Goal: Find contact information

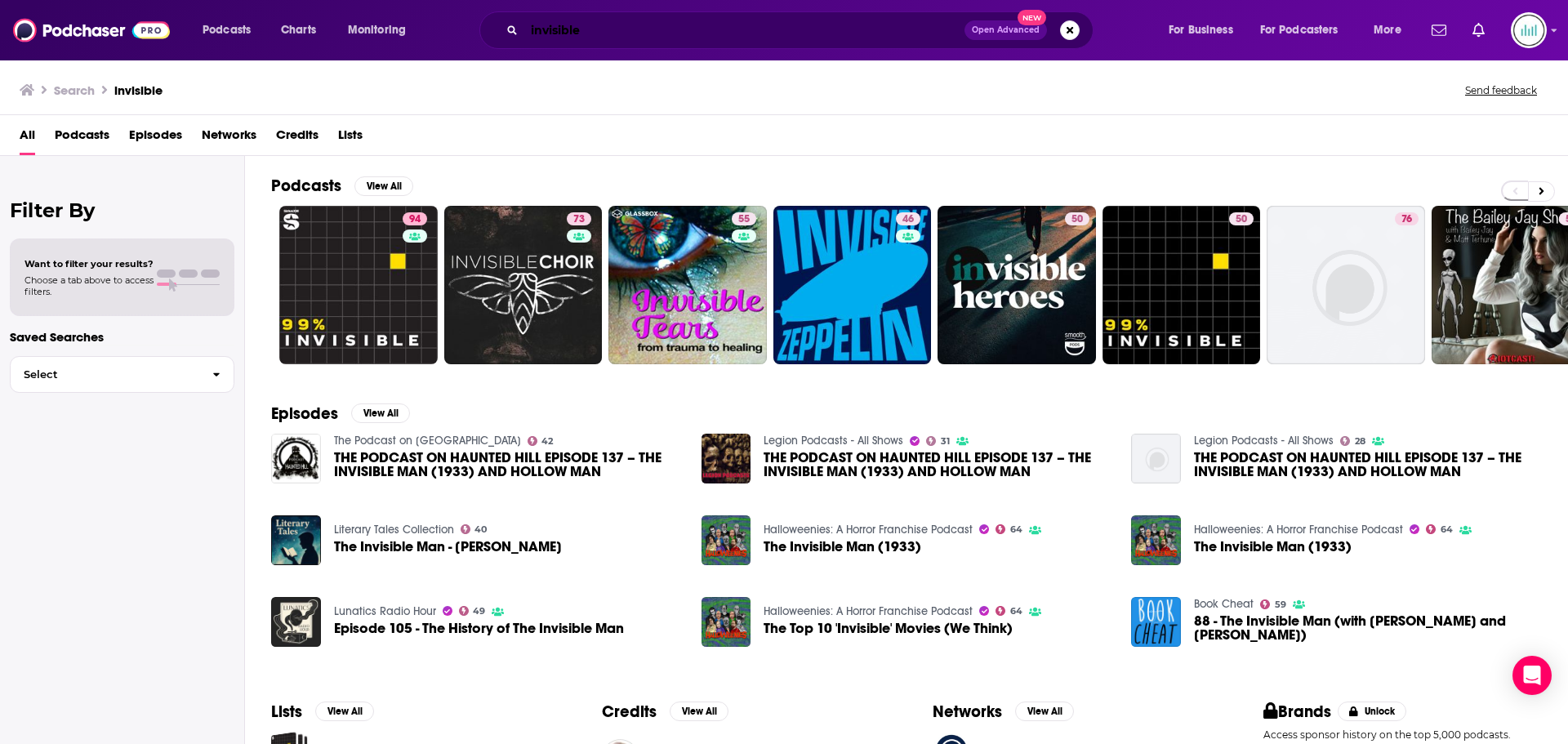
drag, startPoint x: 0, startPoint y: 0, endPoint x: 621, endPoint y: 33, distance: 621.9
click at [621, 33] on input "invisible" at bounding box center [743, 30] width 440 height 26
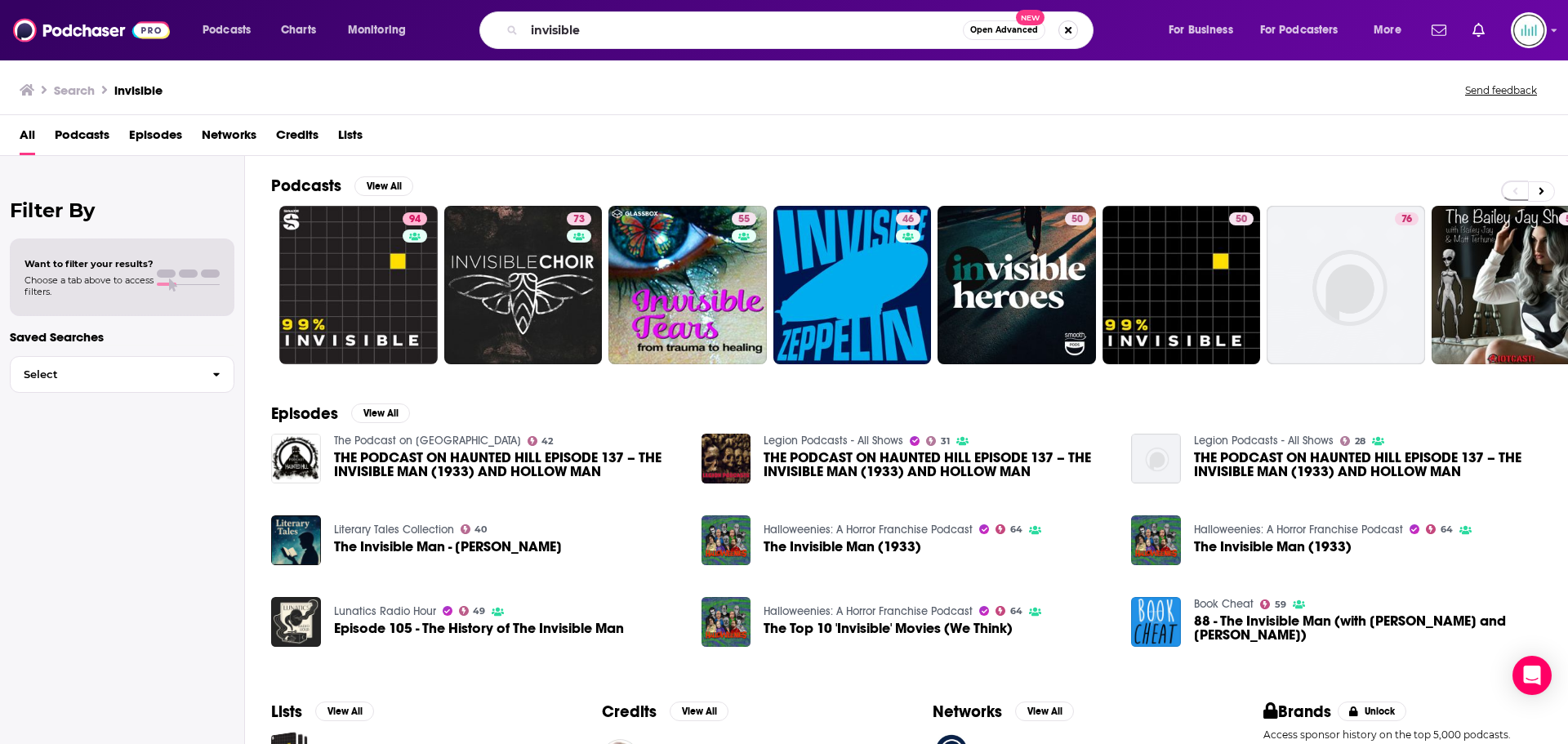
click at [1070, 28] on button "Search podcasts, credits, & more..." at bounding box center [1068, 30] width 20 height 20
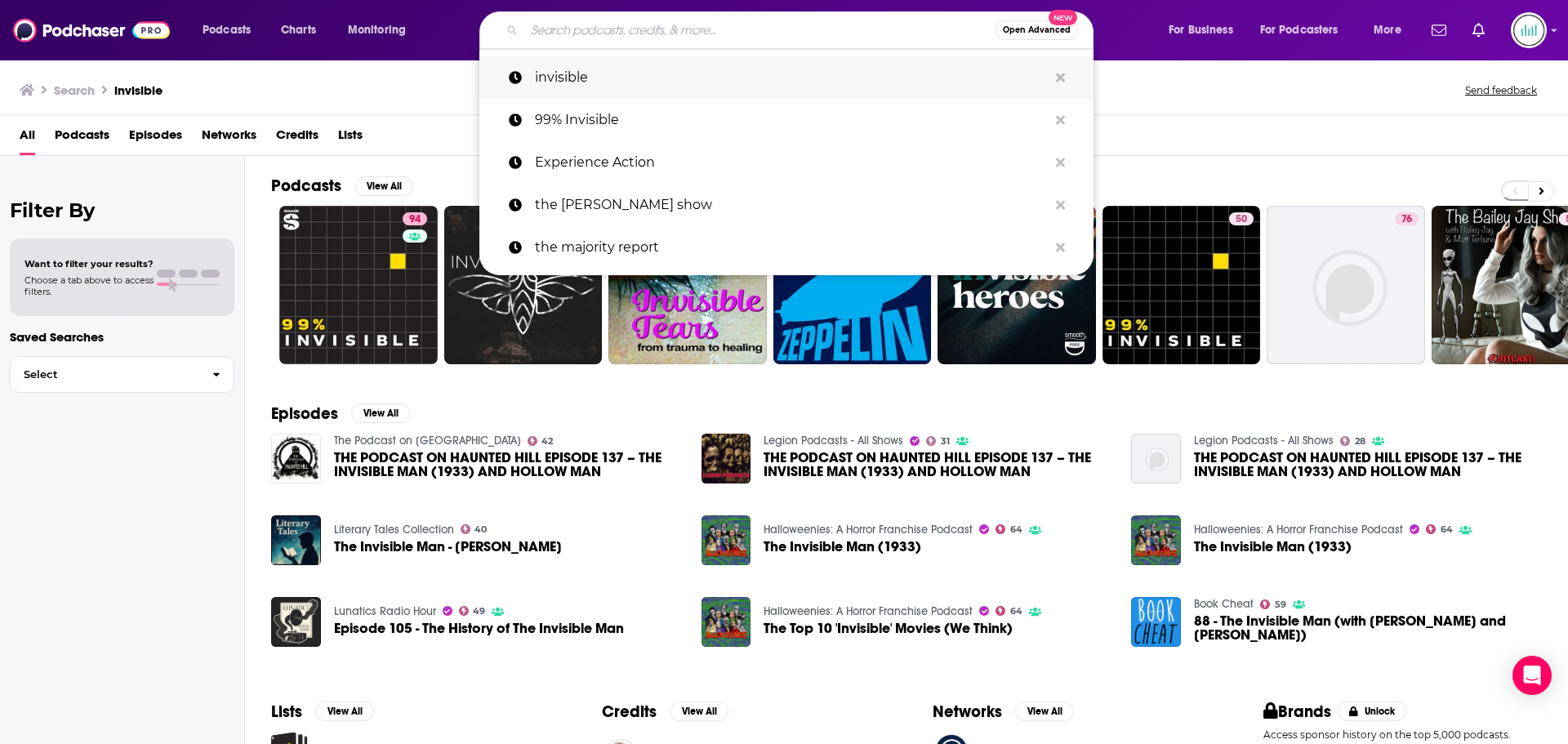
paste input "the Daily Stoic"
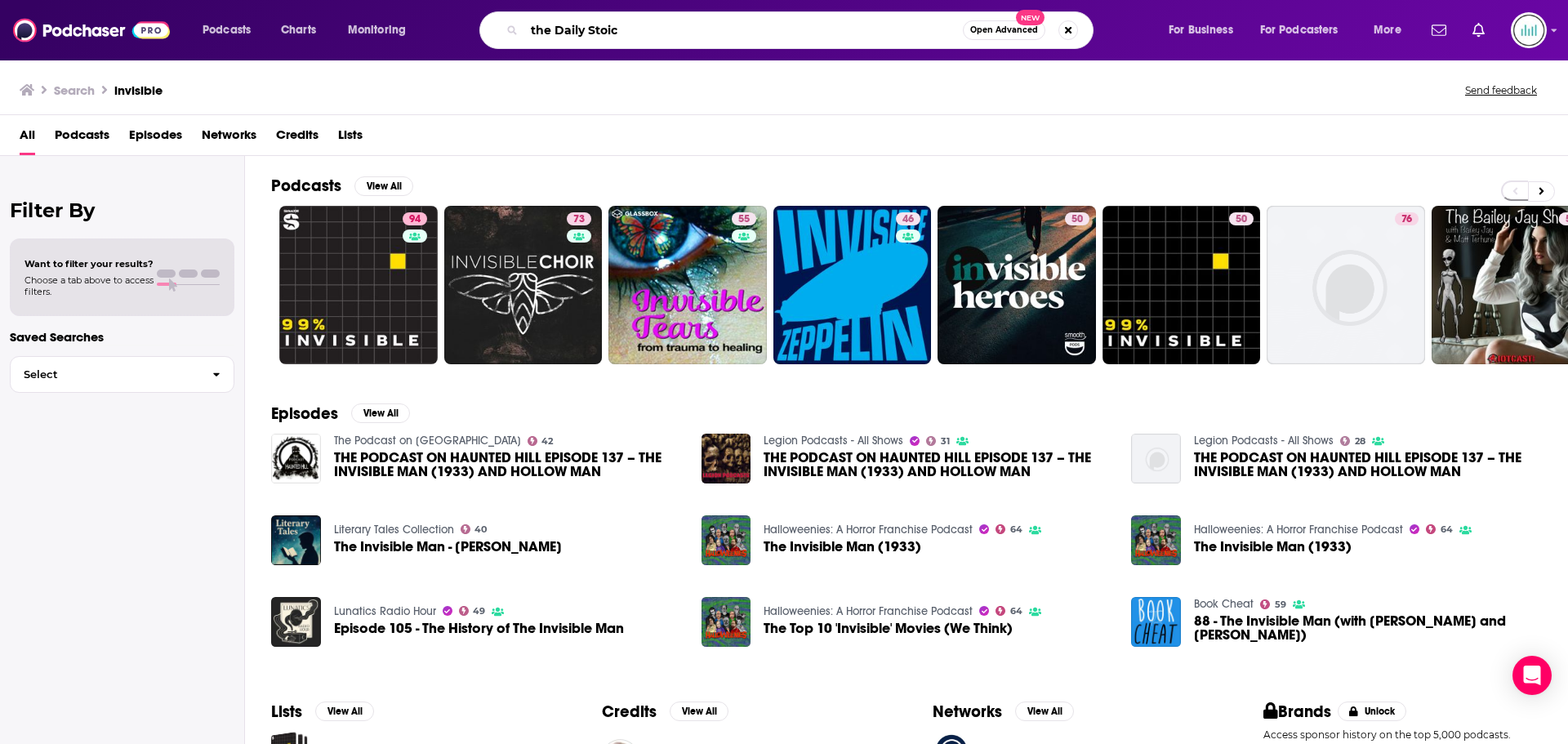
type input "the Daily Stoic"
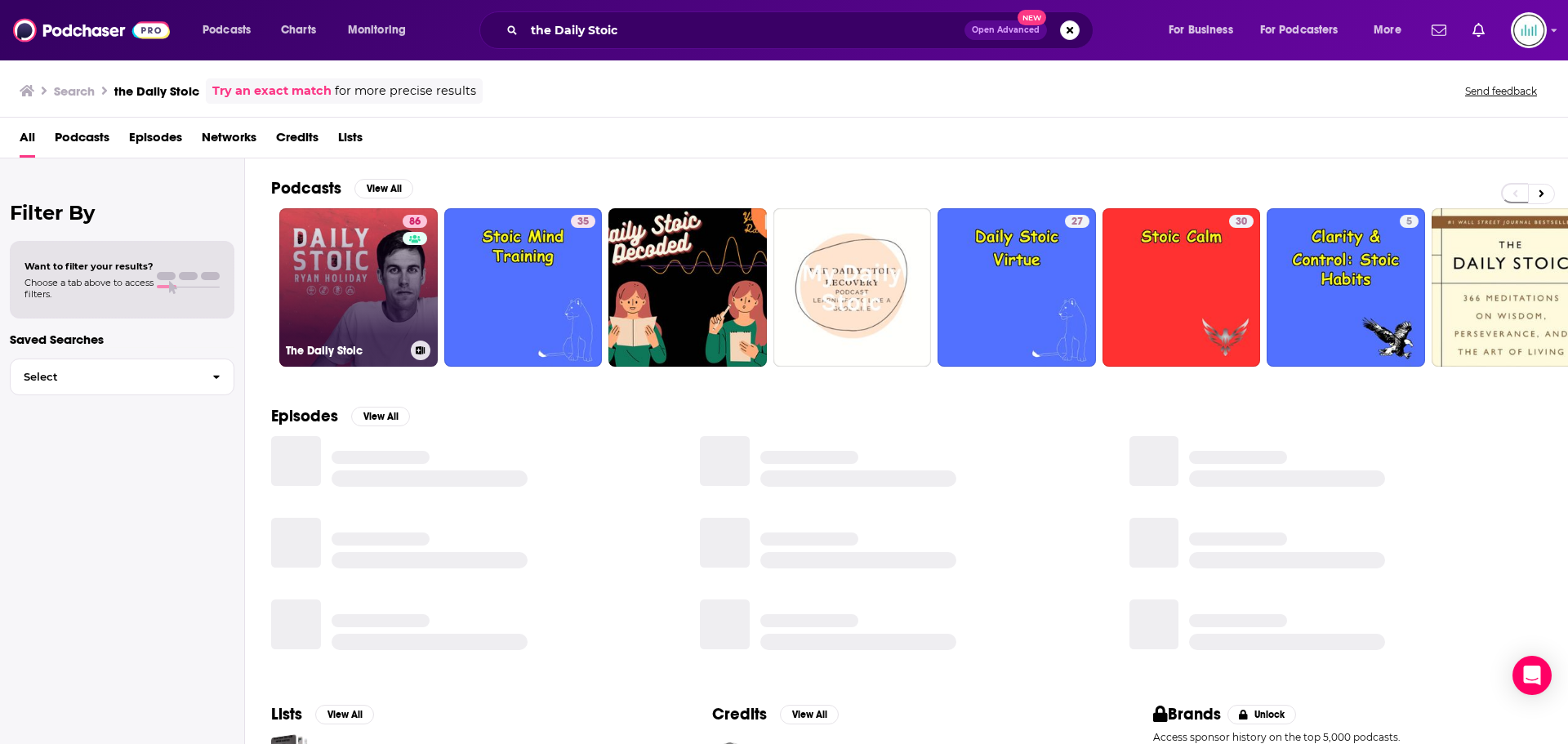
click at [409, 317] on div "86" at bounding box center [416, 278] width 29 height 125
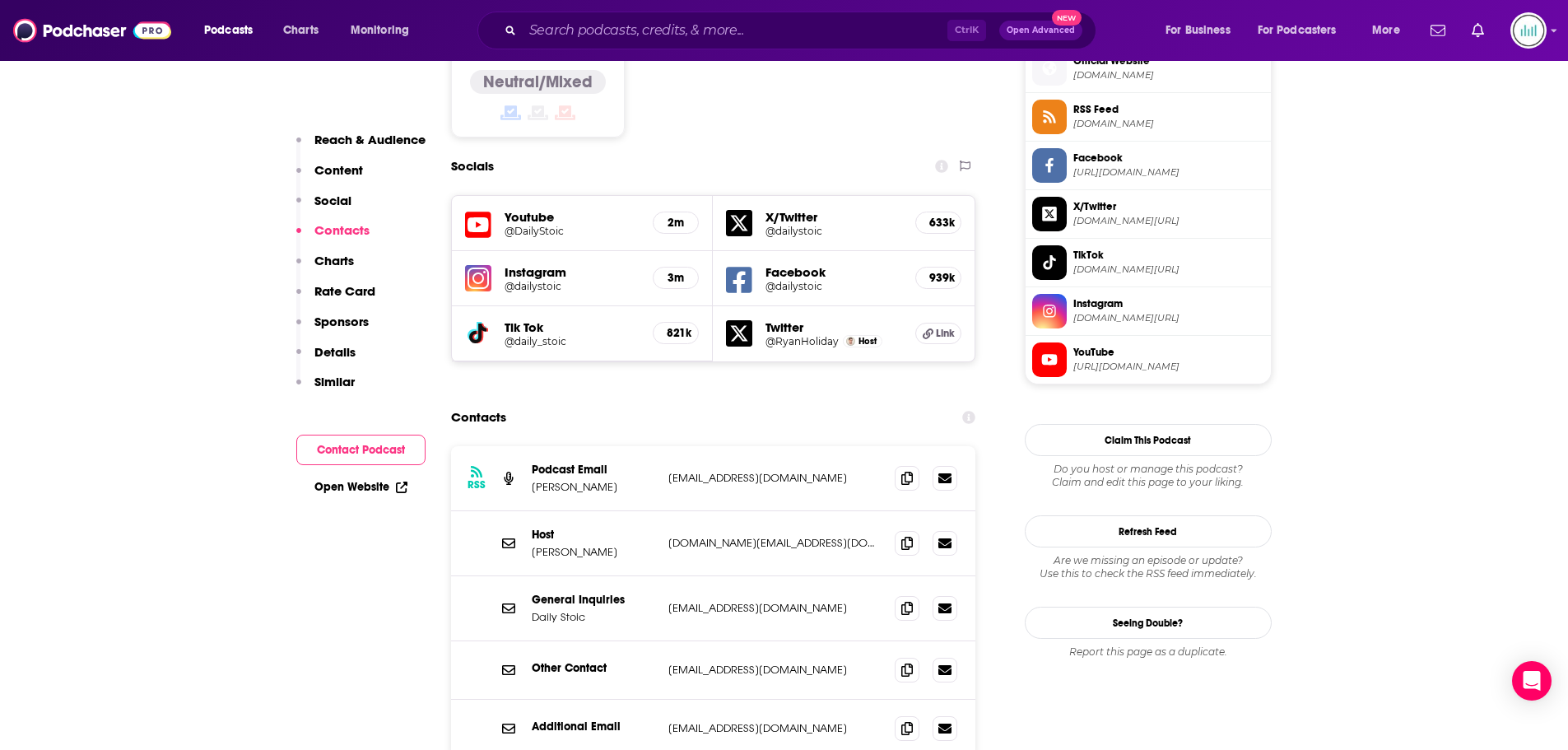
scroll to position [1399, 0]
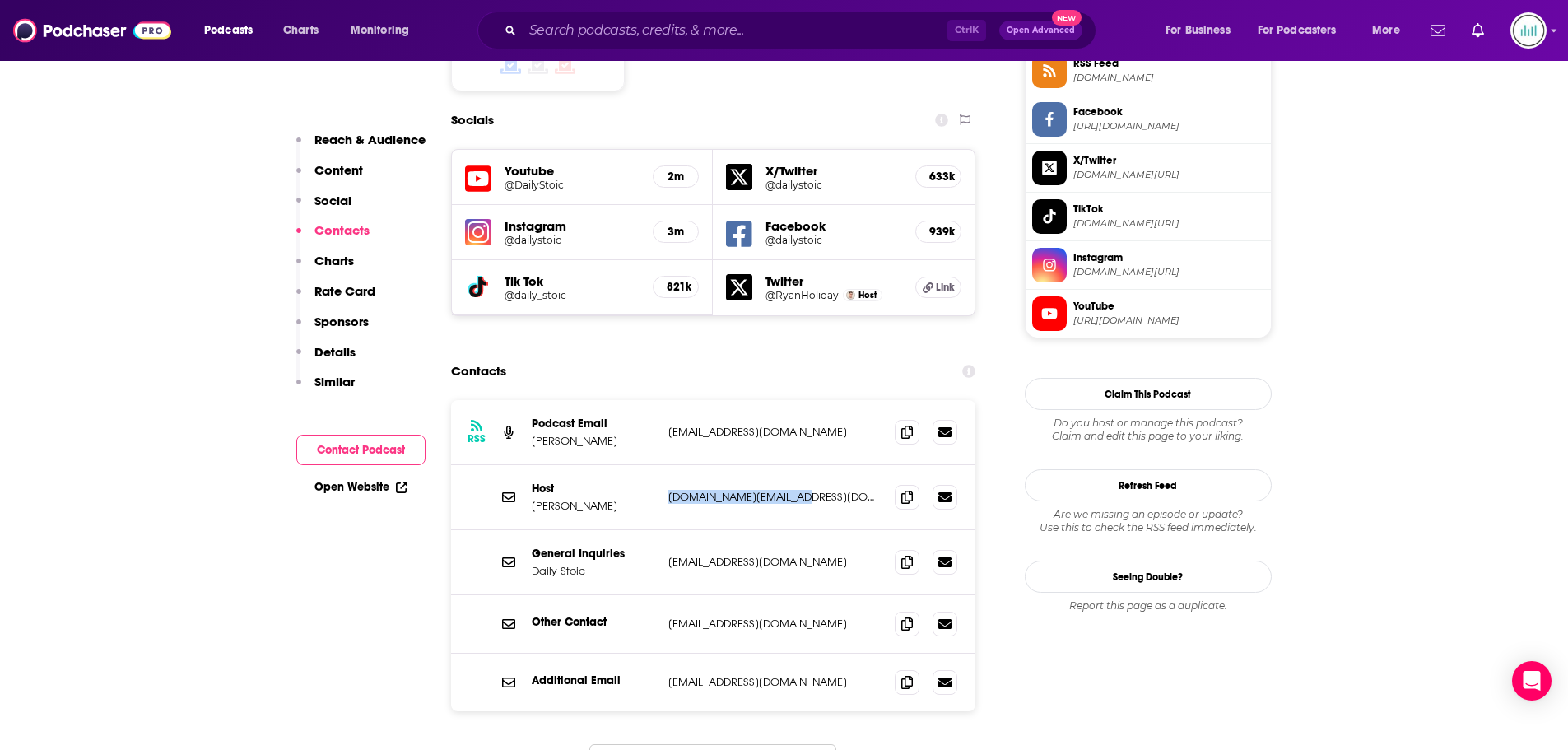
drag, startPoint x: 799, startPoint y: 403, endPoint x: 669, endPoint y: 405, distance: 130.0
click at [669, 489] on p "[DOMAIN_NAME][EMAIL_ADDRESS][DOMAIN_NAME]" at bounding box center [775, 495] width 214 height 14
drag, startPoint x: 789, startPoint y: 335, endPoint x: 660, endPoint y: 345, distance: 129.4
click at [660, 400] on div "RSS Podcast Email [PERSON_NAME] [PERSON_NAME][EMAIL_ADDRESS][DOMAIN_NAME] [EMAI…" at bounding box center [714, 432] width 525 height 65
copy div "[EMAIL_ADDRESS][DOMAIN_NAME]"
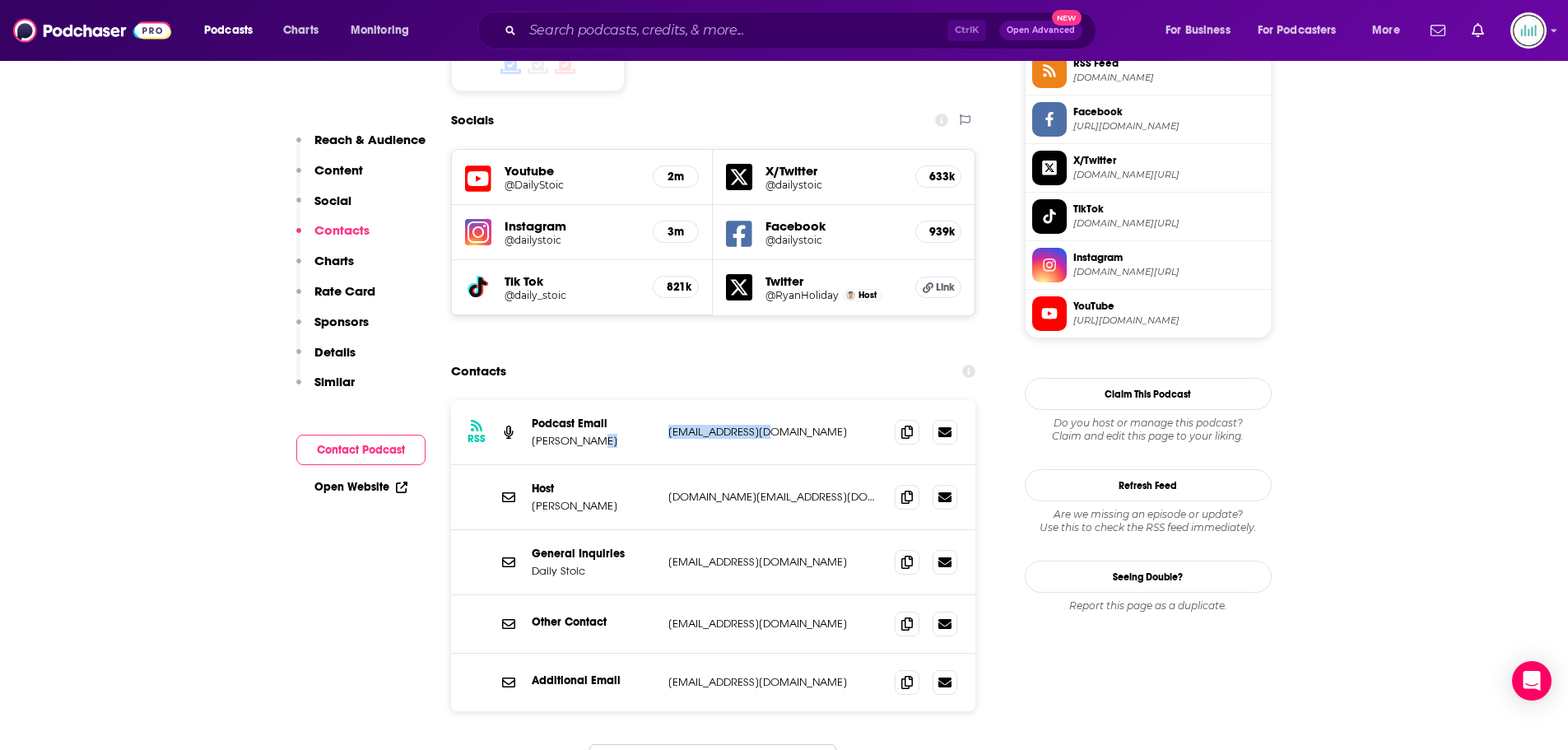
copy div "[EMAIL_ADDRESS][DOMAIN_NAME]"
click at [799, 489] on p "[DOMAIN_NAME][EMAIL_ADDRESS][DOMAIN_NAME]" at bounding box center [775, 495] width 214 height 14
drag, startPoint x: 798, startPoint y: 399, endPoint x: 659, endPoint y: 403, distance: 139.1
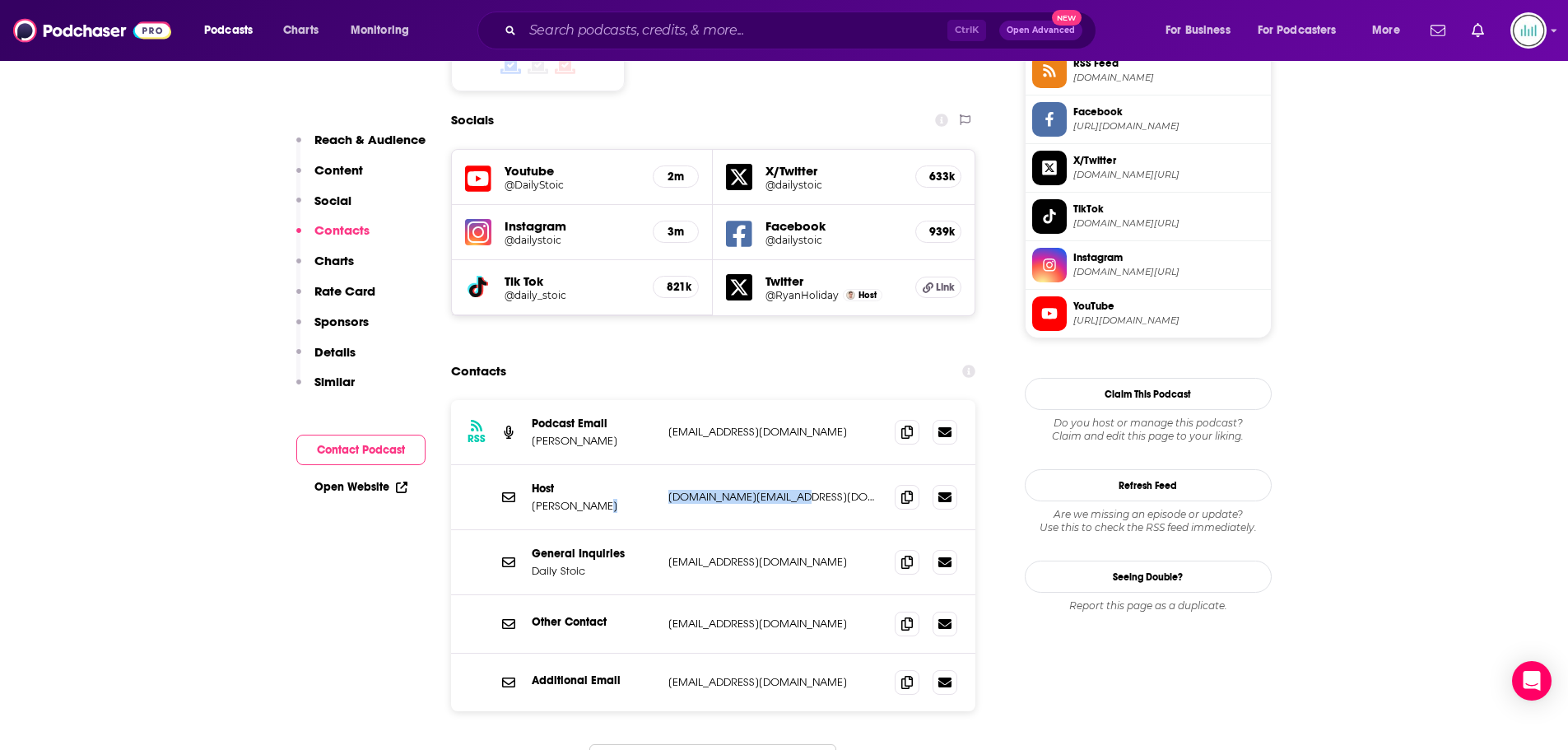
click at [659, 465] on div "Host [PERSON_NAME] [DOMAIN_NAME][EMAIL_ADDRESS][DOMAIN_NAME] [DOMAIN_NAME][EMAI…" at bounding box center [714, 497] width 525 height 65
copy div "[DOMAIN_NAME][EMAIL_ADDRESS][DOMAIN_NAME]"
drag, startPoint x: 779, startPoint y: 465, endPoint x: 653, endPoint y: 467, distance: 126.0
click at [0, 0] on div "General Inquiries Daily Stoic [EMAIL_ADDRESS][DOMAIN_NAME] [EMAIL_ADDRESS][DOMA…" at bounding box center [0, 0] width 0 height 0
copy div "[EMAIL_ADDRESS][DOMAIN_NAME]"
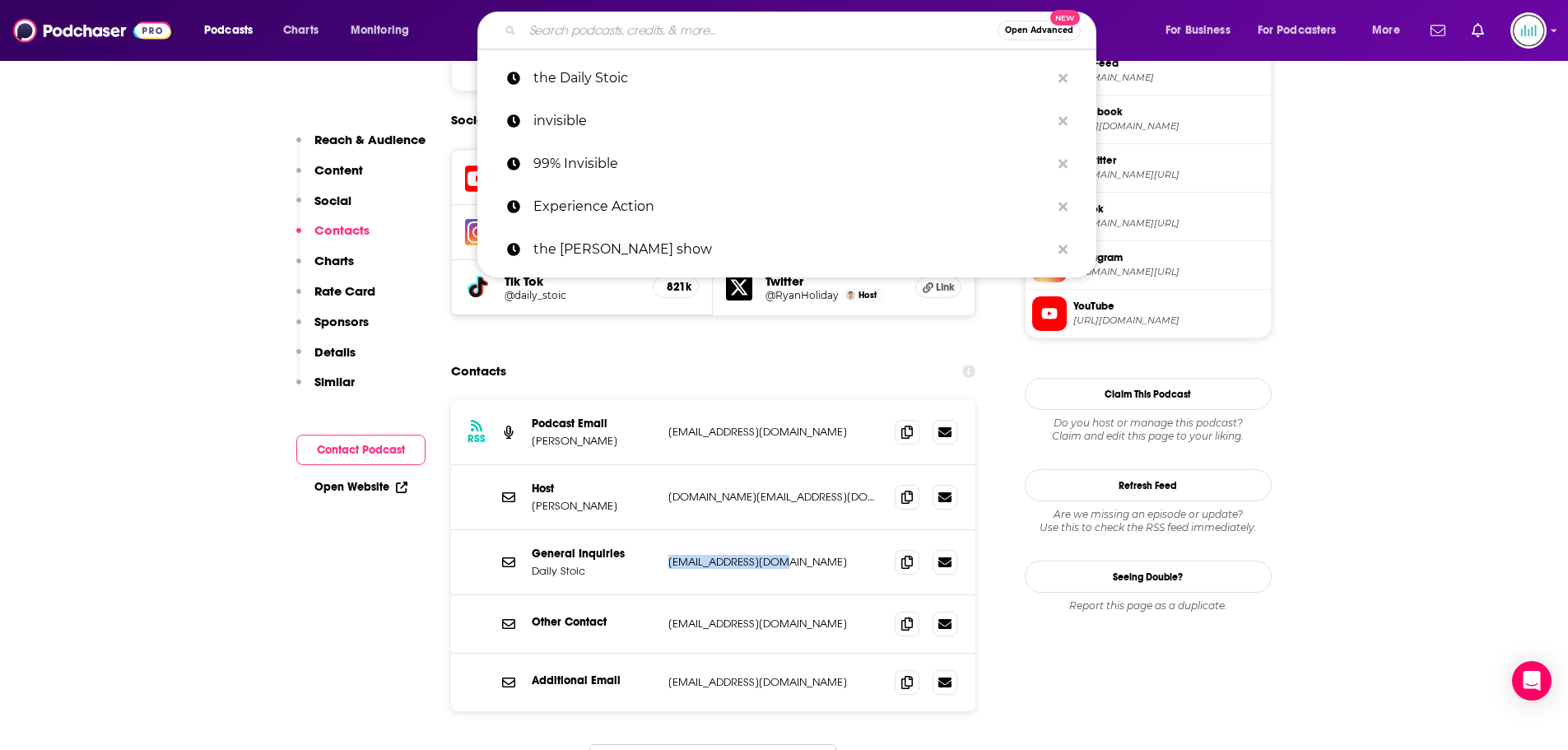
click at [615, 24] on input "Search podcasts, credits, & more..." at bounding box center [760, 30] width 475 height 26
paste input "The Modern Manager"
type input "The Modern Manager"
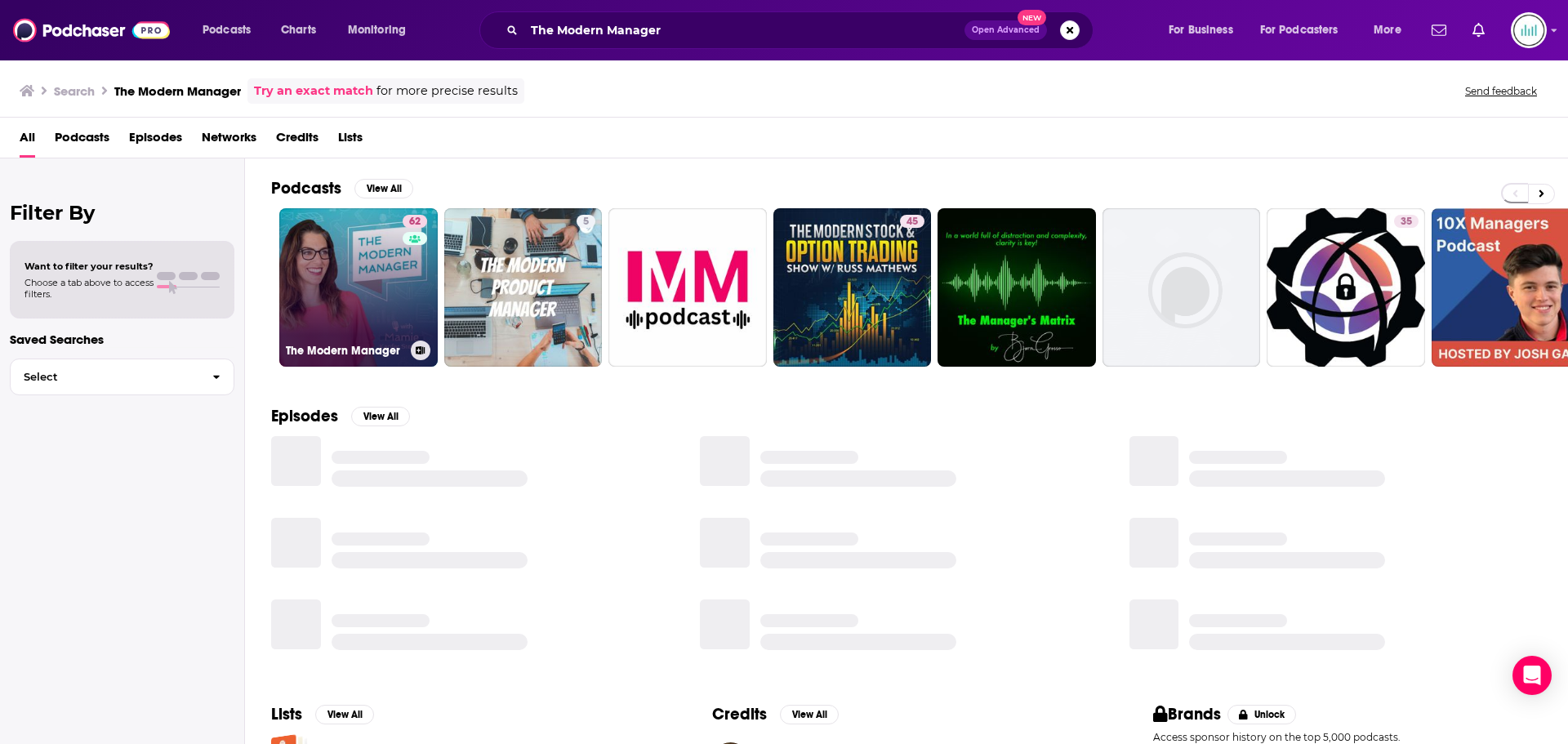
click at [341, 296] on link "62 The Modern Manager" at bounding box center [358, 286] width 159 height 158
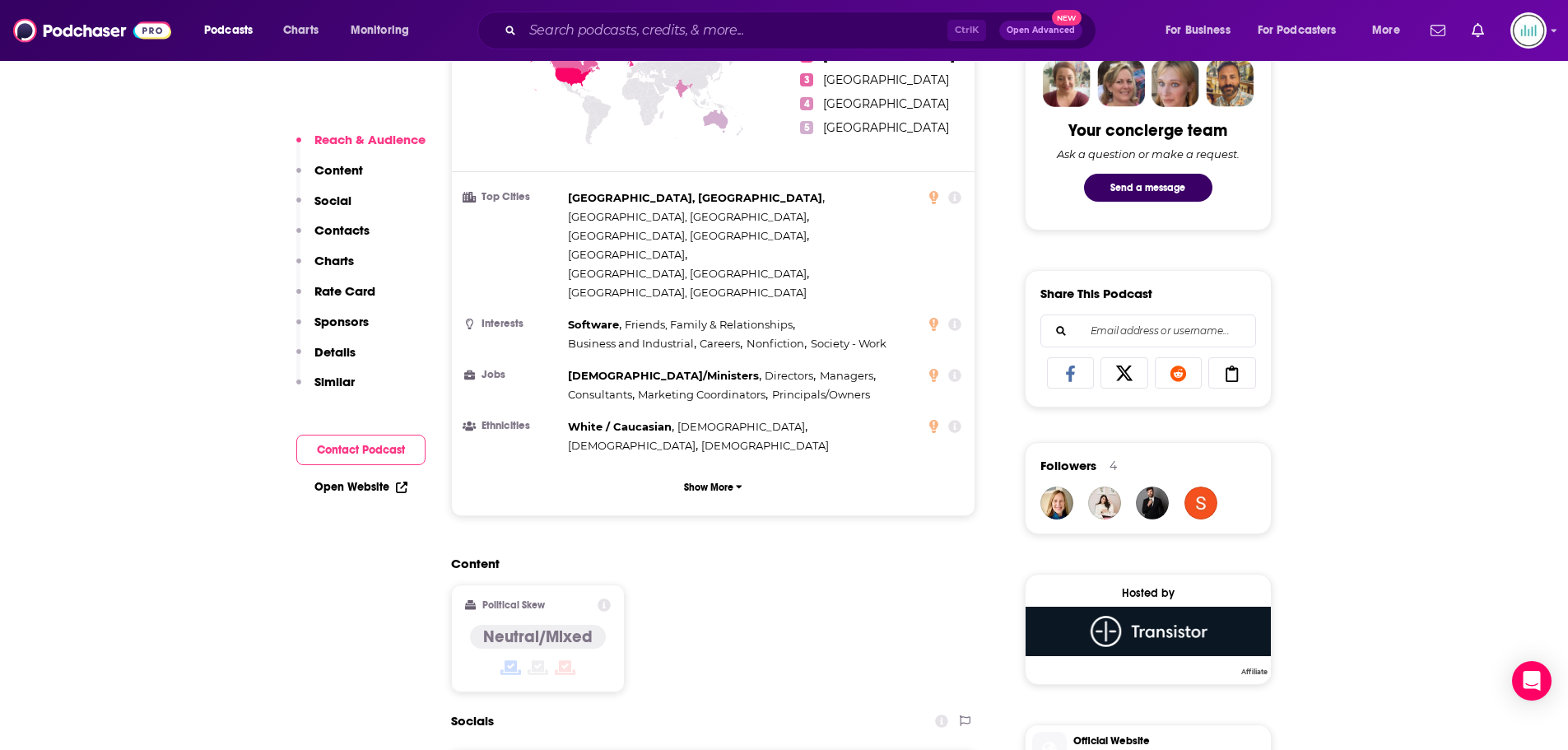
scroll to position [1399, 0]
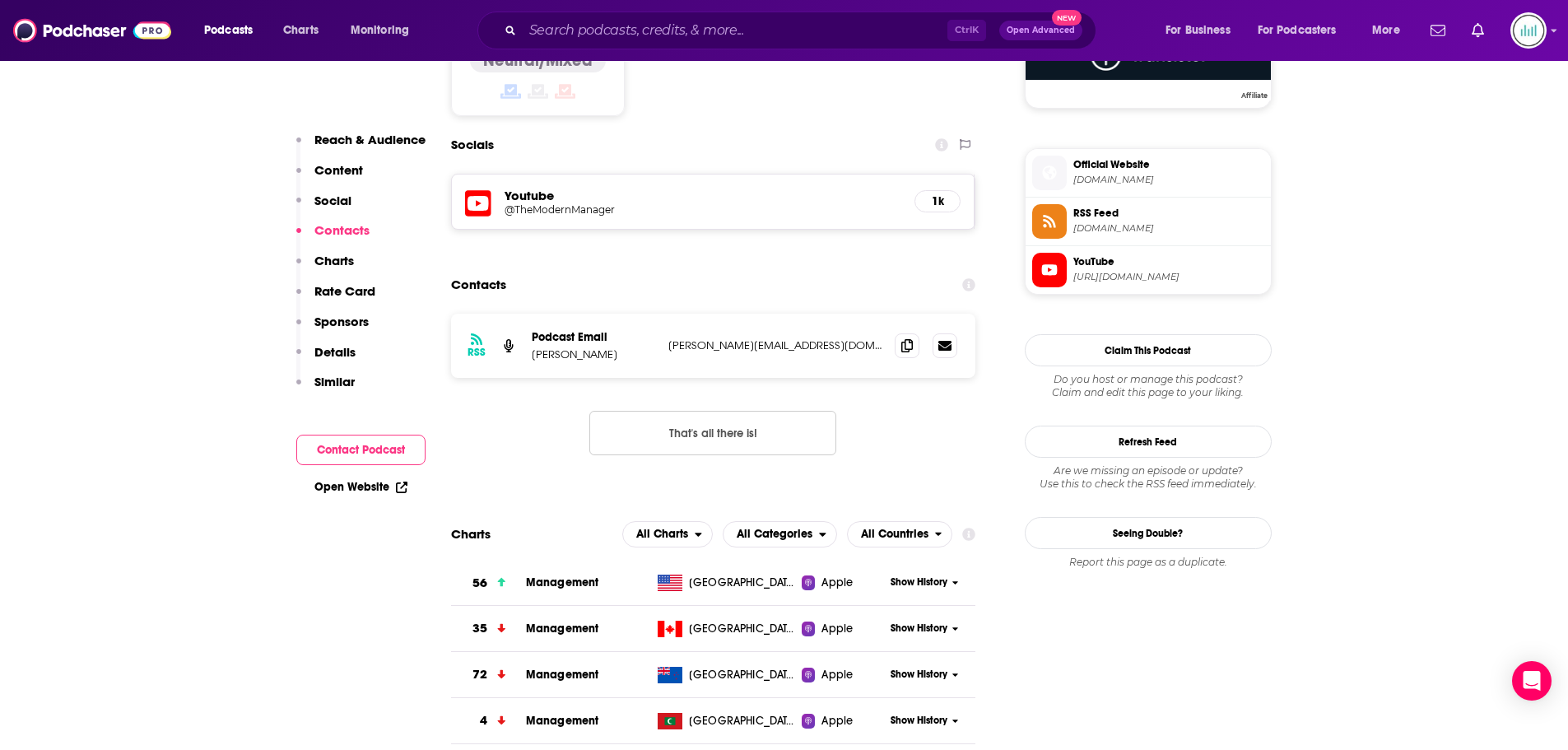
drag, startPoint x: 784, startPoint y: 245, endPoint x: 660, endPoint y: 256, distance: 124.5
click at [660, 313] on div "RSS Podcast Email [PERSON_NAME] Stewart [EMAIL_ADDRESS][DOMAIN_NAME] [PERSON_NA…" at bounding box center [714, 345] width 525 height 64
copy div "[PERSON_NAME][EMAIL_ADDRESS][DOMAIN_NAME]"
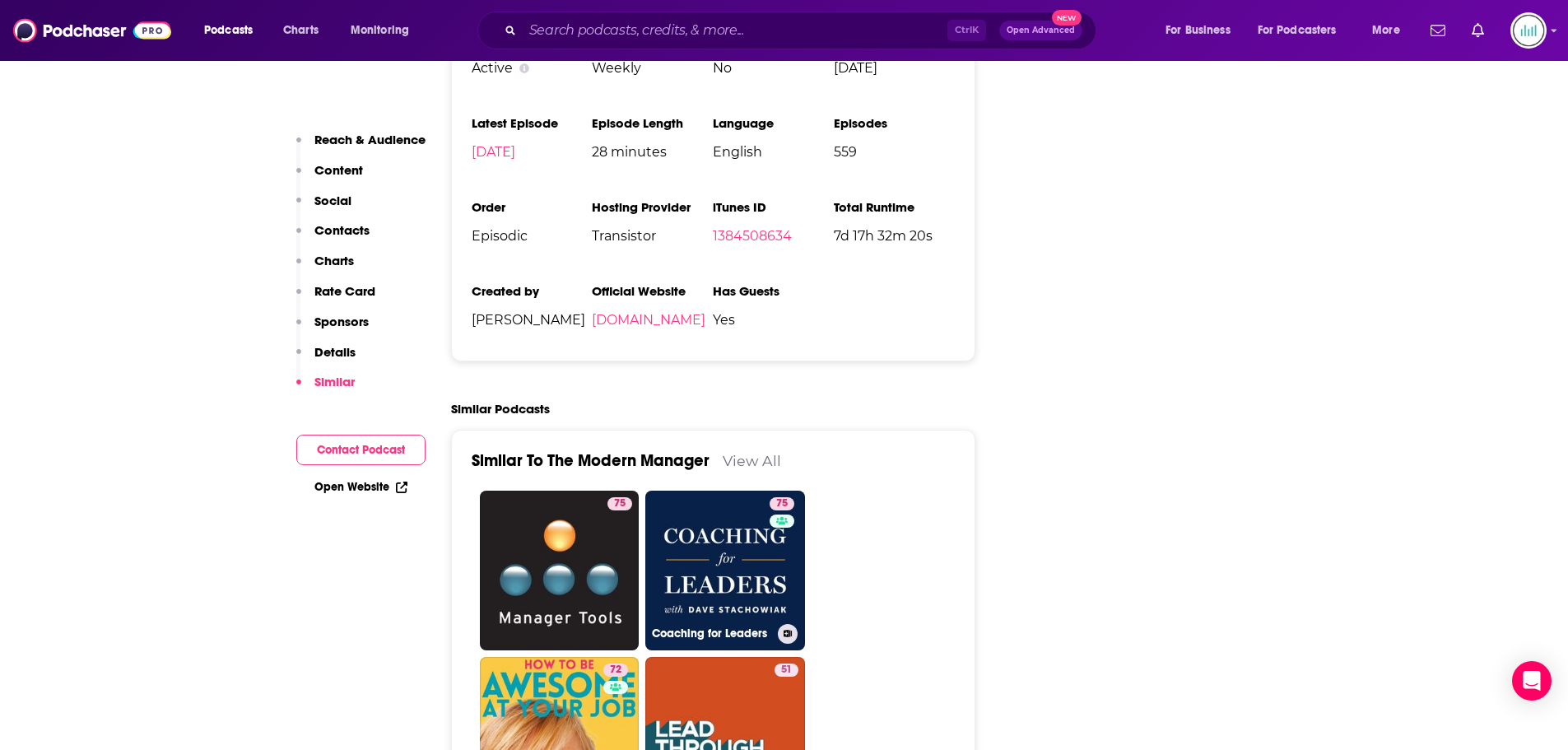
scroll to position [3044, 0]
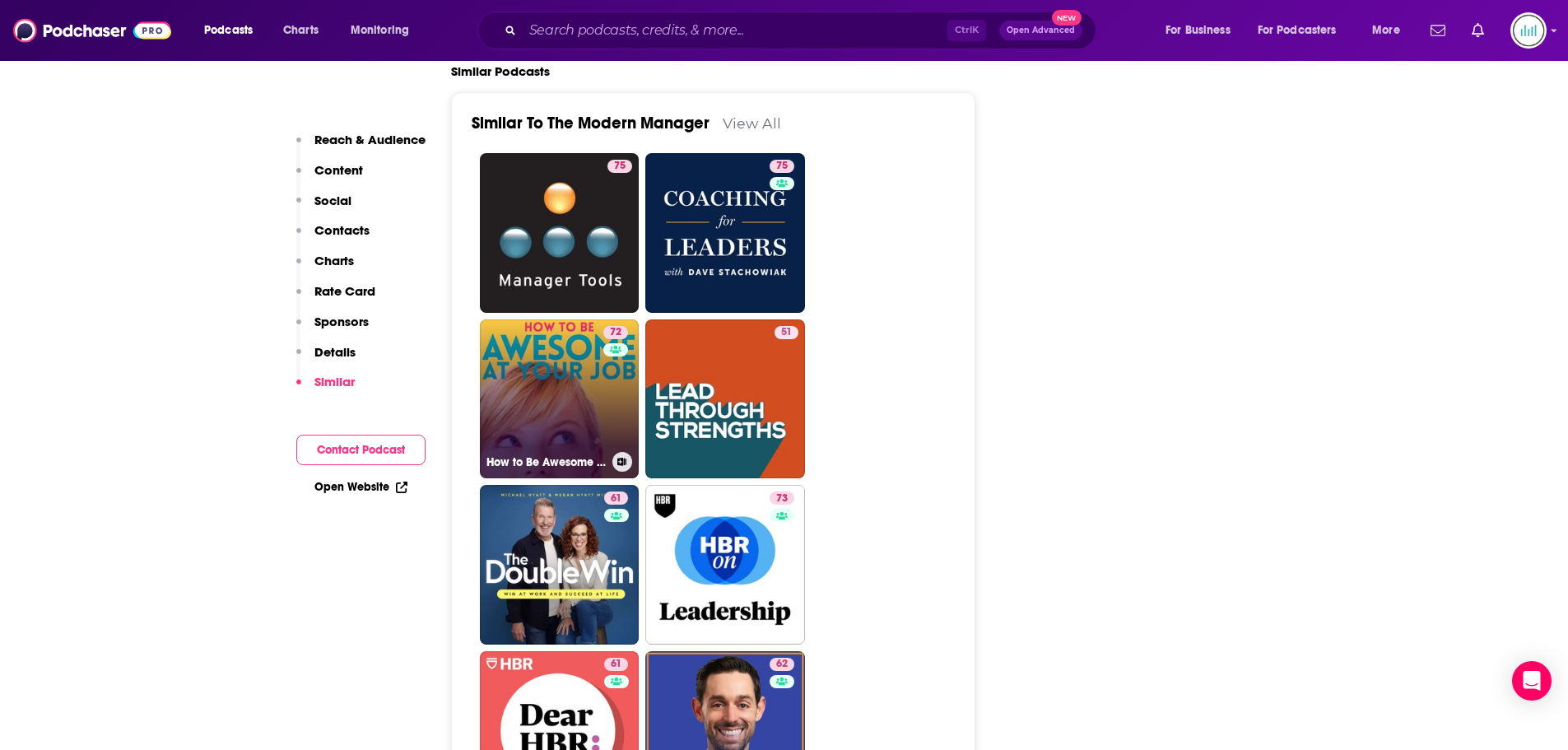
click at [543, 327] on link "72 How to Be Awesome at Your Job" at bounding box center [560, 399] width 160 height 160
type input "[URL][DOMAIN_NAME]"
